Goal: Task Accomplishment & Management: Manage account settings

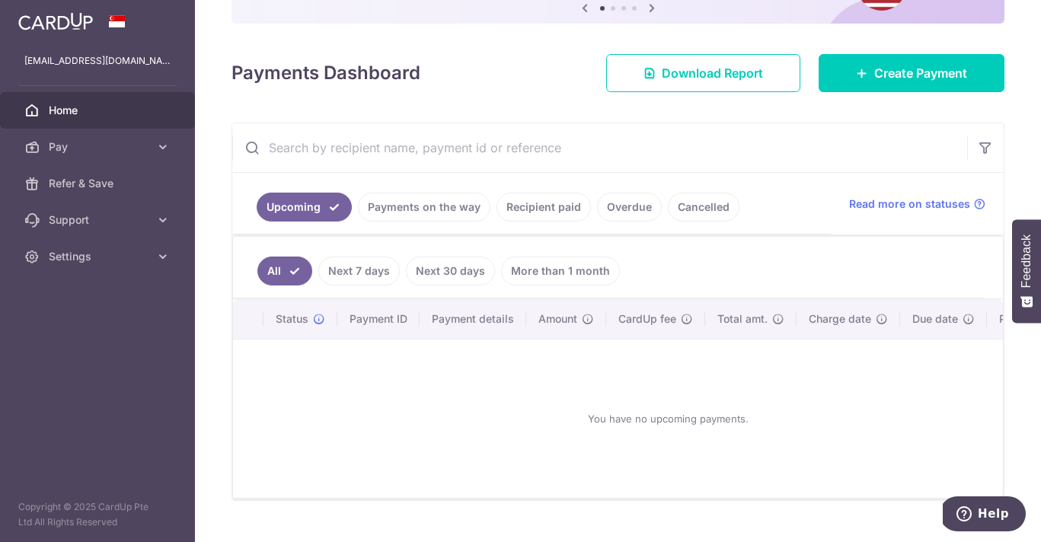
scroll to position [191, 0]
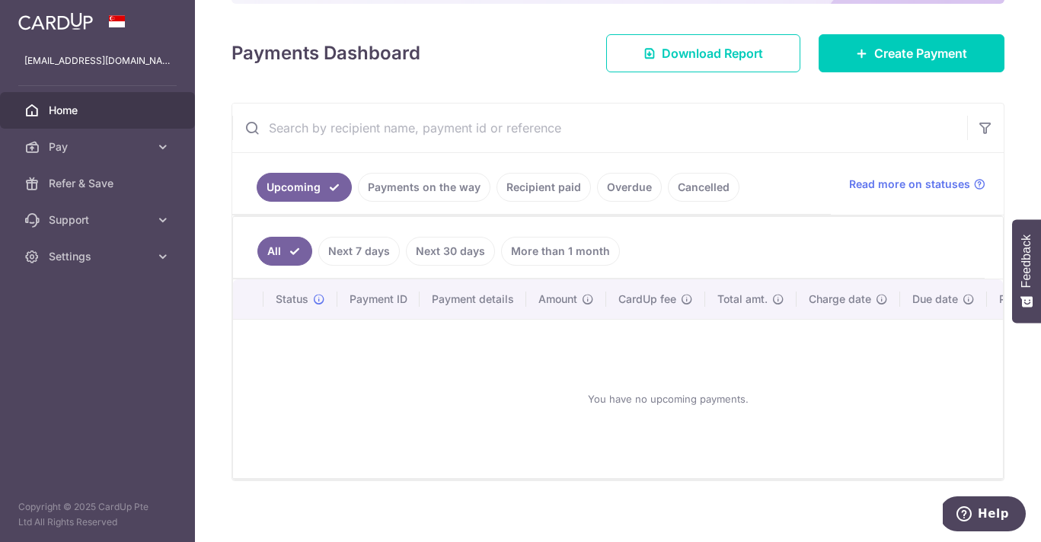
click at [414, 197] on link "Payments on the way" at bounding box center [424, 187] width 133 height 29
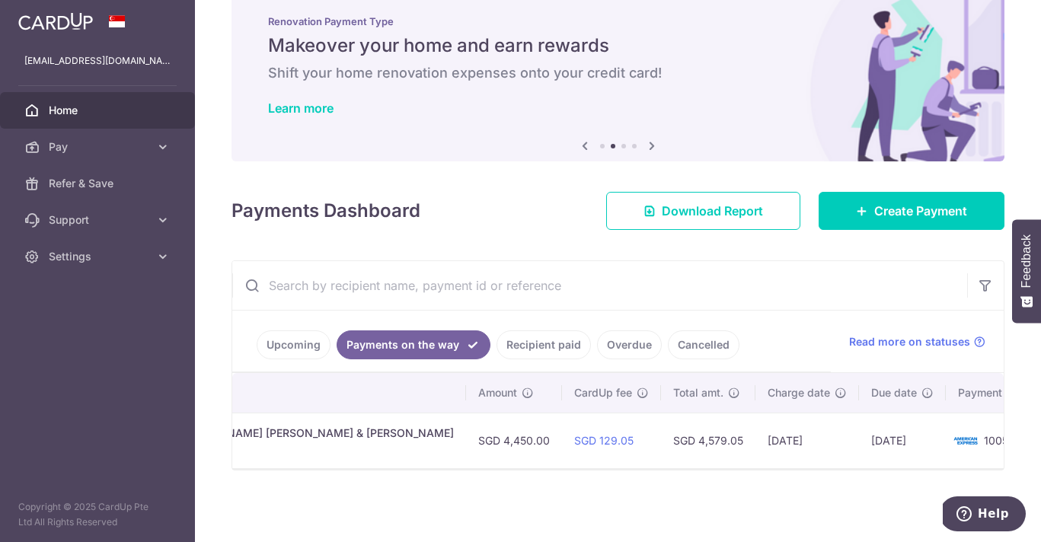
scroll to position [0, 0]
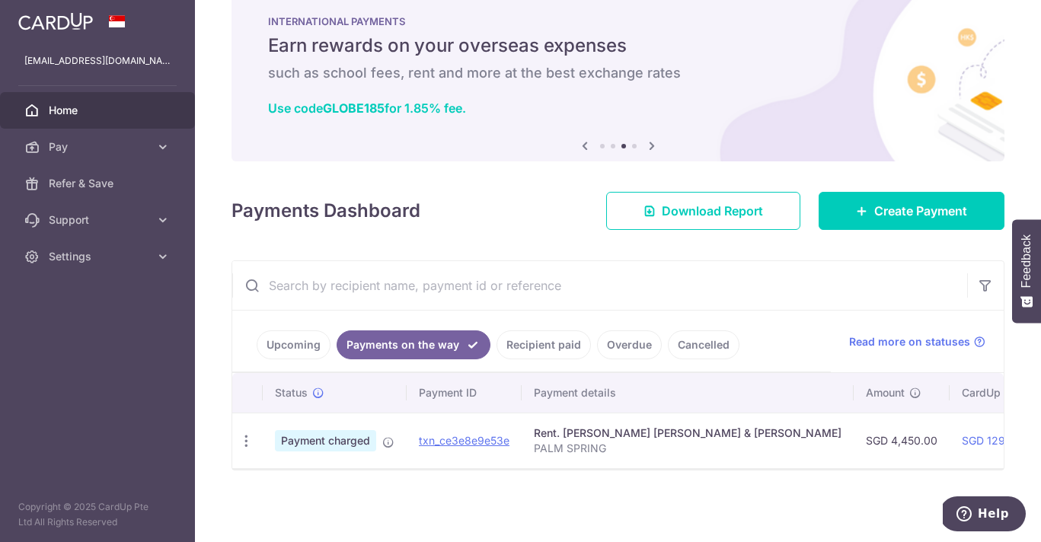
click at [536, 351] on link "Recipient paid" at bounding box center [544, 345] width 94 height 29
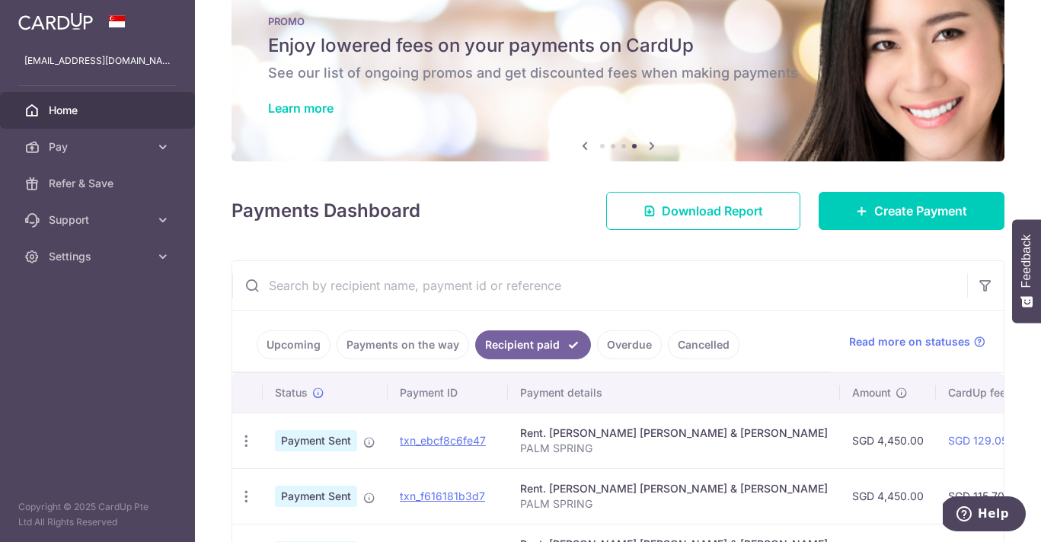
click at [417, 350] on link "Payments on the way" at bounding box center [403, 345] width 133 height 29
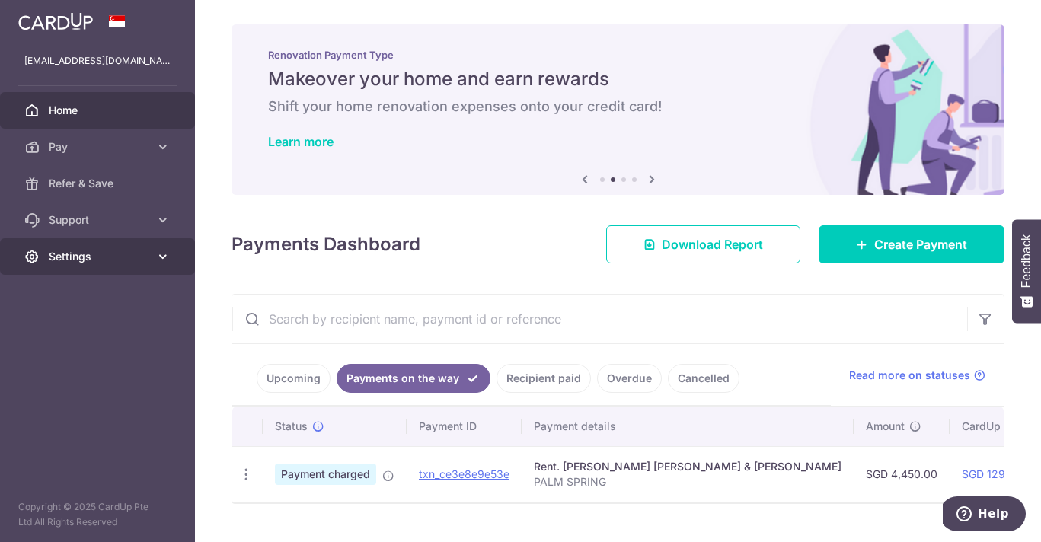
click at [105, 254] on span "Settings" at bounding box center [99, 256] width 101 height 15
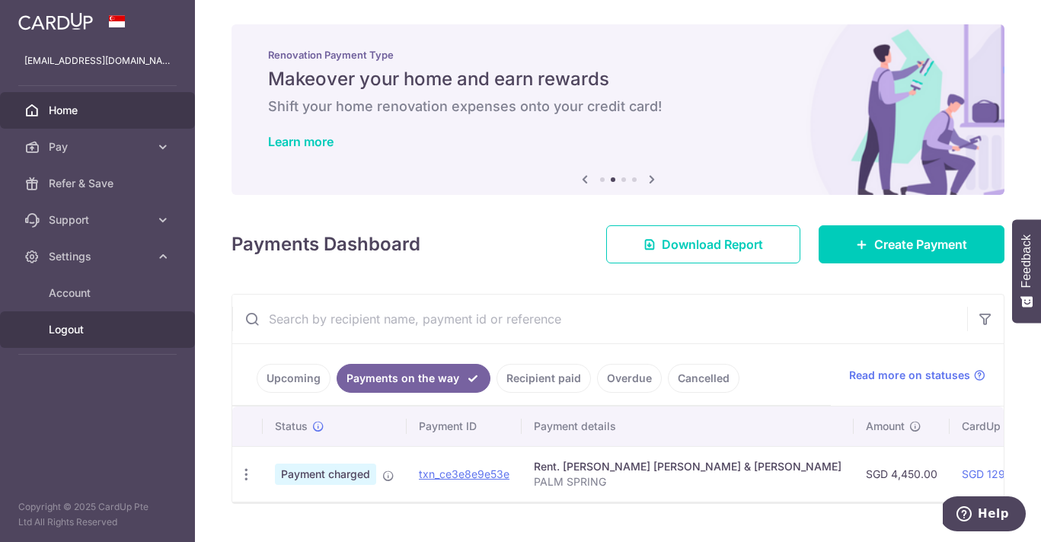
click at [106, 323] on span "Logout" at bounding box center [99, 329] width 101 height 15
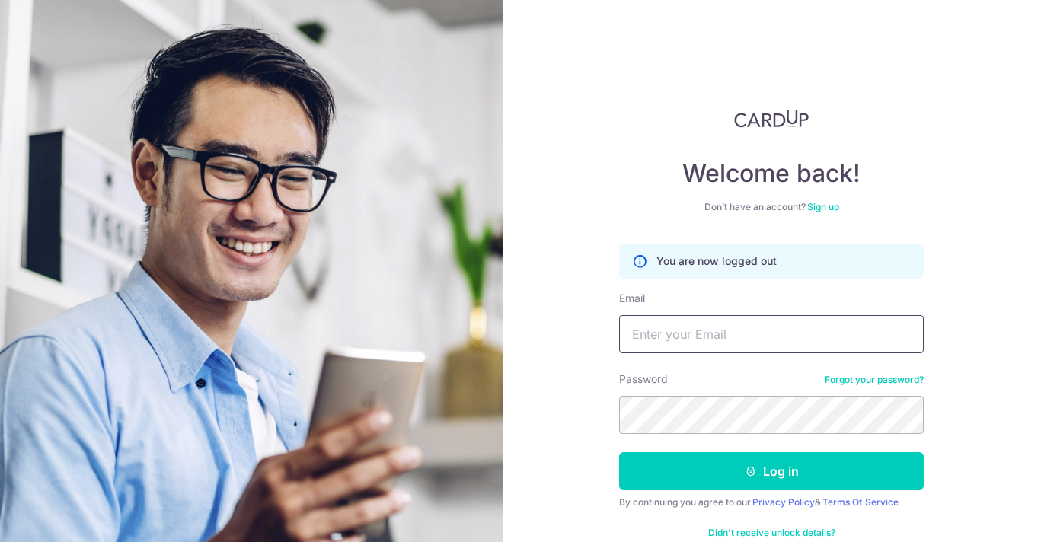
click at [802, 325] on input "Email" at bounding box center [771, 334] width 305 height 38
type input "MAXINE_LAU@KHSWELLFOOD.COM"
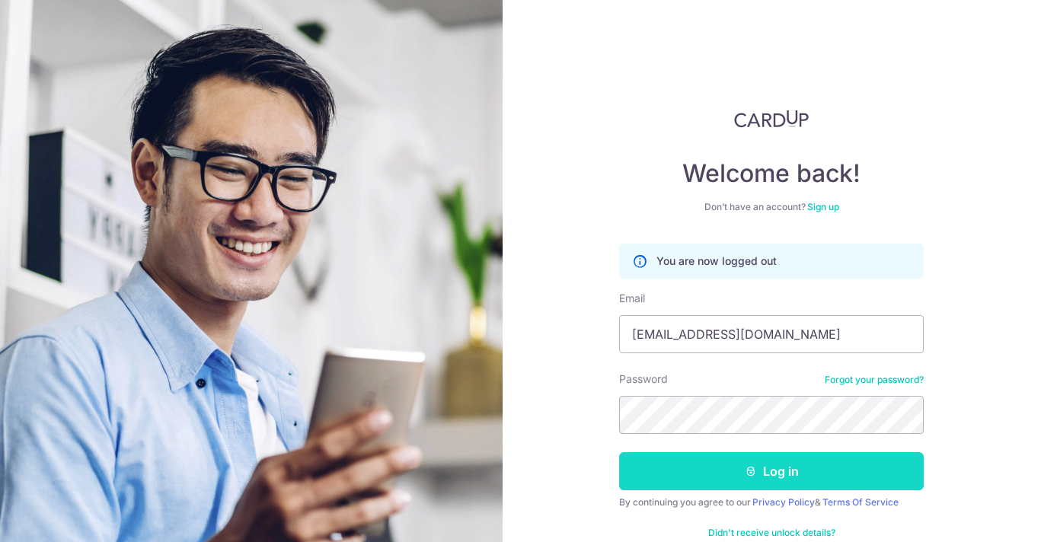
click at [805, 463] on button "Log in" at bounding box center [771, 471] width 305 height 38
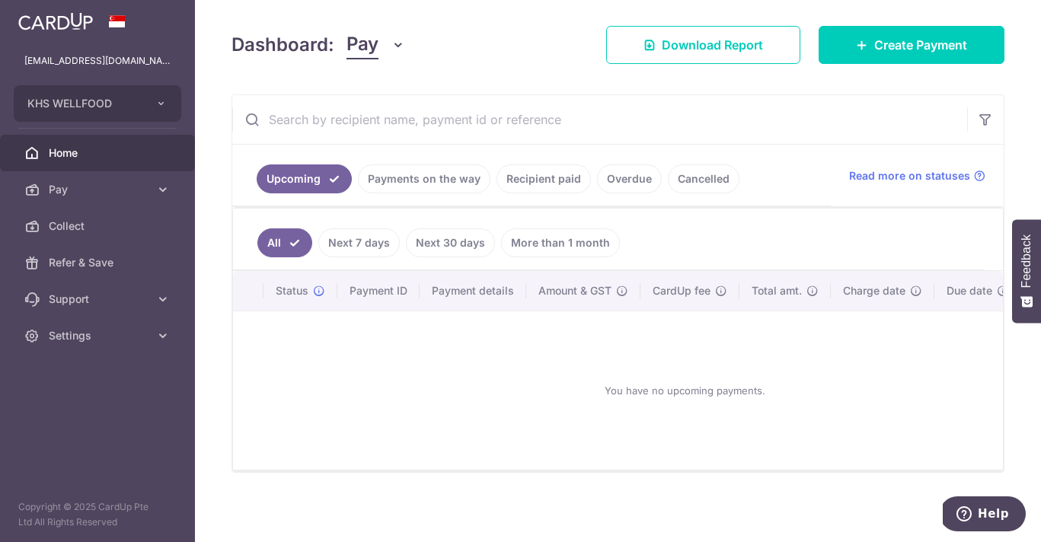
click at [430, 180] on link "Payments on the way" at bounding box center [424, 179] width 133 height 29
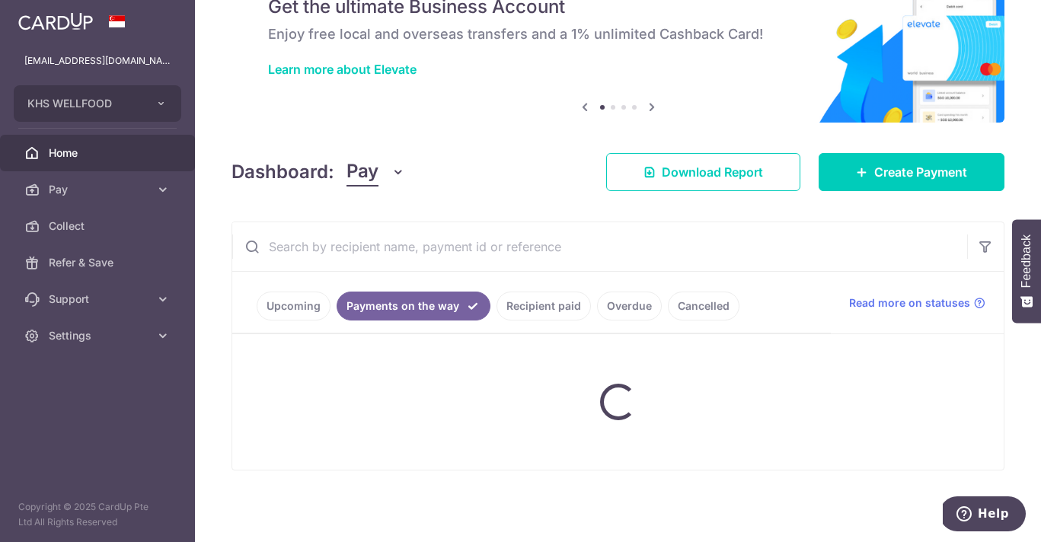
scroll to position [34, 0]
